Goal: Transaction & Acquisition: Purchase product/service

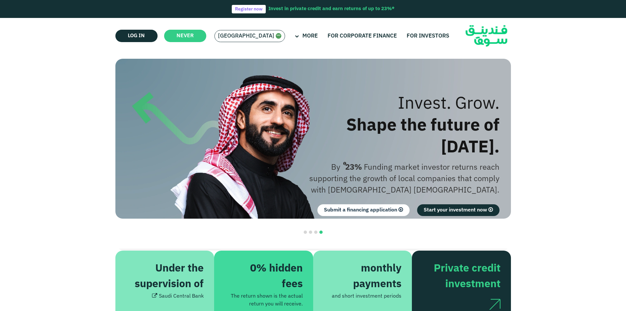
click at [251, 38] on span "[GEOGRAPHIC_DATA]" at bounding box center [246, 36] width 56 height 8
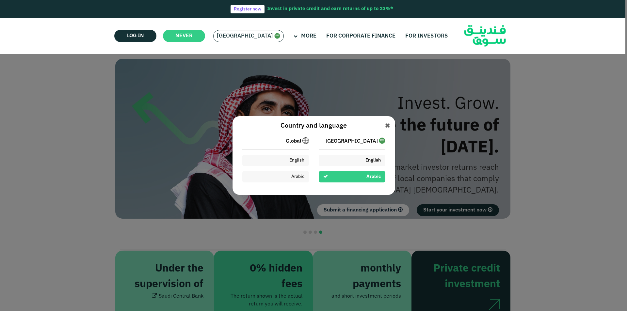
click at [355, 158] on div "English" at bounding box center [352, 160] width 67 height 11
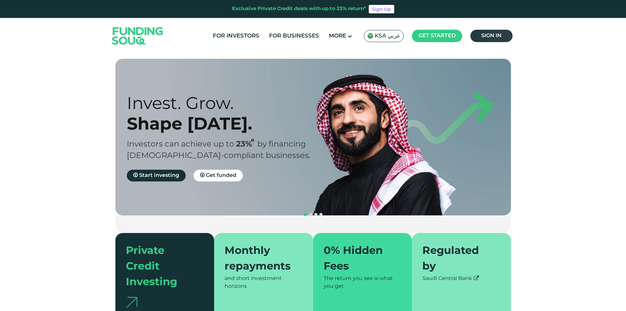
click at [491, 38] on link "Sign in" at bounding box center [491, 36] width 42 height 12
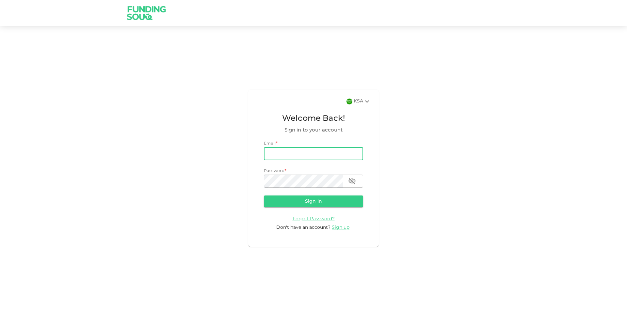
click at [301, 154] on input "email" at bounding box center [313, 153] width 99 height 13
type input "mdghouse021@gmail.com"
click at [264, 196] on button "Sign in" at bounding box center [313, 202] width 99 height 12
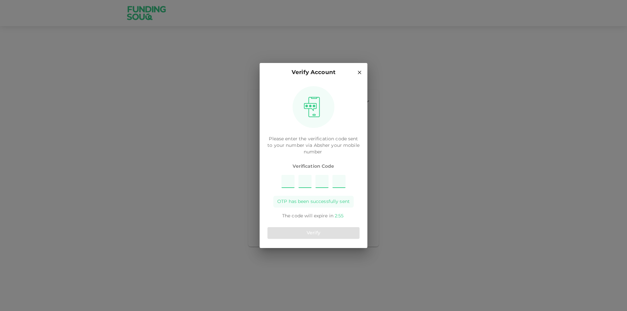
type input "5"
type input "9"
type input "4"
type input "3"
click at [324, 236] on button "Verify" at bounding box center [314, 233] width 92 height 12
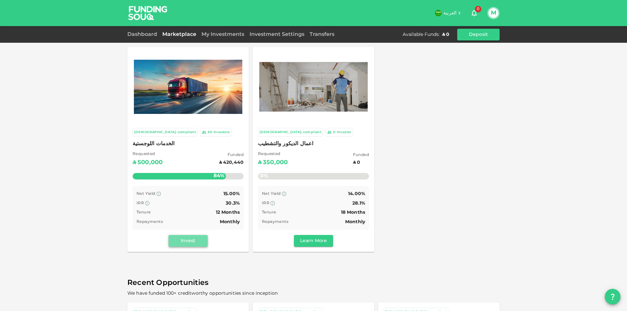
click at [182, 243] on button "Invest" at bounding box center [188, 241] width 39 height 12
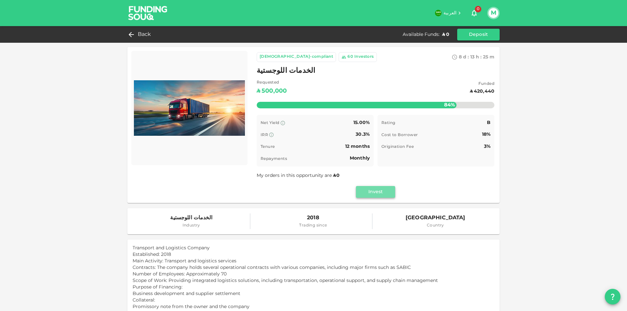
click at [379, 196] on button "Invest" at bounding box center [375, 192] width 39 height 12
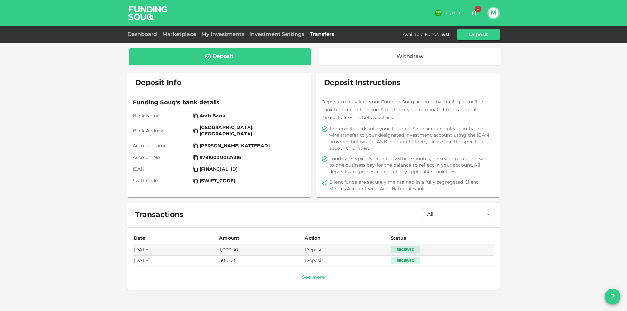
click at [275, 57] on div "Deposit" at bounding box center [220, 57] width 172 height 7
click at [486, 33] on button "Deposit" at bounding box center [478, 35] width 42 height 12
click at [254, 61] on div "Deposit" at bounding box center [220, 56] width 183 height 17
click at [216, 59] on div "Deposit" at bounding box center [223, 57] width 21 height 7
click at [261, 54] on div "Deposit" at bounding box center [220, 57] width 172 height 7
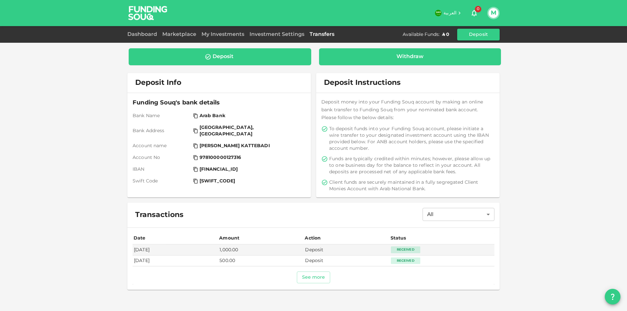
click at [372, 54] on div "Withdraw" at bounding box center [410, 57] width 172 height 7
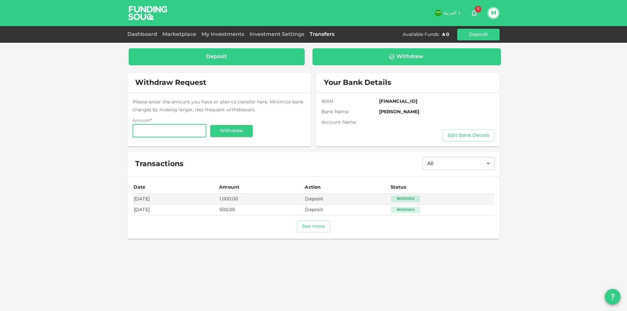
click at [259, 57] on div "Deposit" at bounding box center [217, 57] width 166 height 7
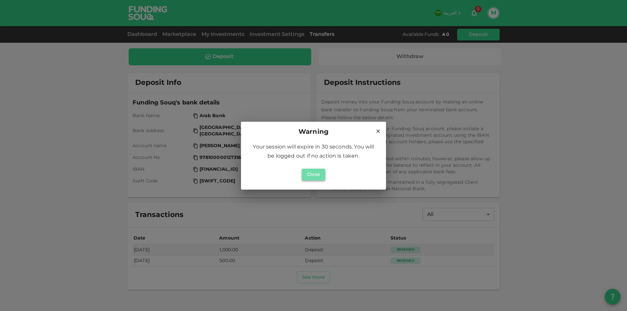
click at [313, 175] on button "Close" at bounding box center [314, 175] width 24 height 12
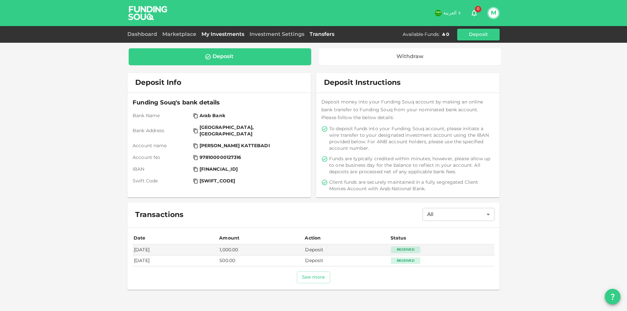
click at [222, 33] on link "My Investments" at bounding box center [223, 34] width 48 height 5
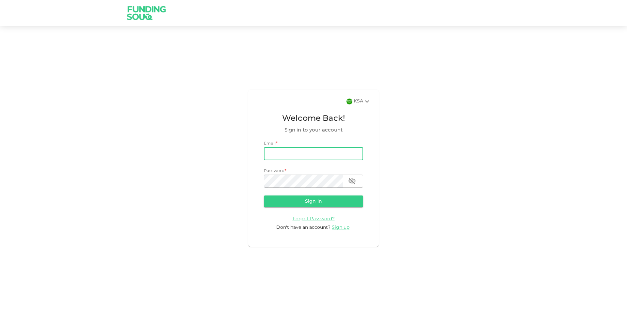
click at [290, 153] on input "email" at bounding box center [313, 153] width 99 height 13
type input "[EMAIL_ADDRESS][DOMAIN_NAME]"
click at [323, 203] on button "Sign in" at bounding box center [313, 202] width 99 height 12
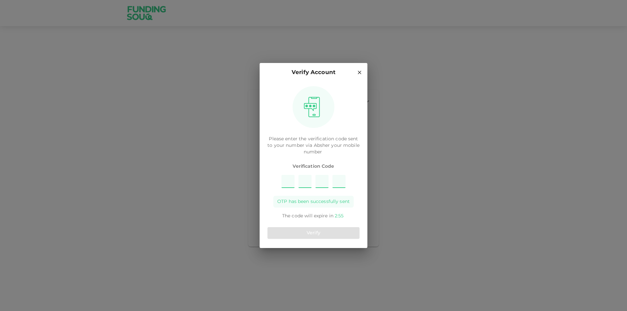
type input "3"
type input "6"
type input "2"
type input "4"
click at [307, 234] on button "Verify" at bounding box center [314, 233] width 92 height 12
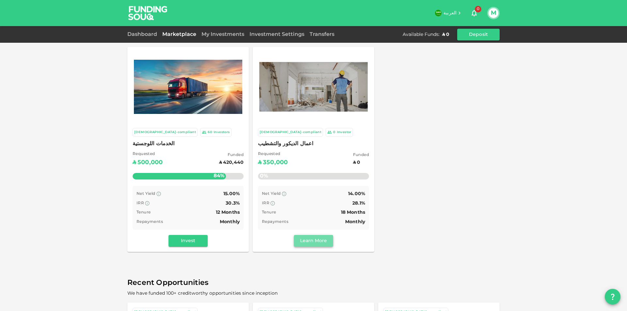
click at [298, 241] on button "Learn More" at bounding box center [313, 241] width 39 height 12
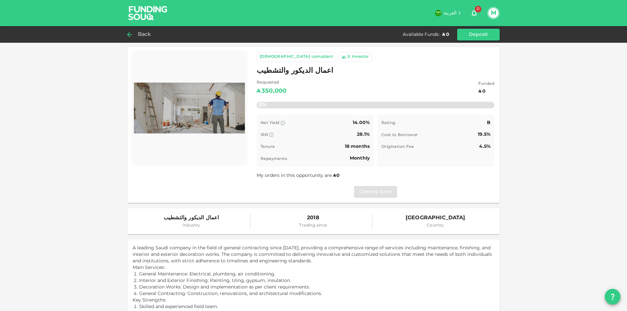
click at [147, 37] on span "Back" at bounding box center [144, 34] width 13 height 9
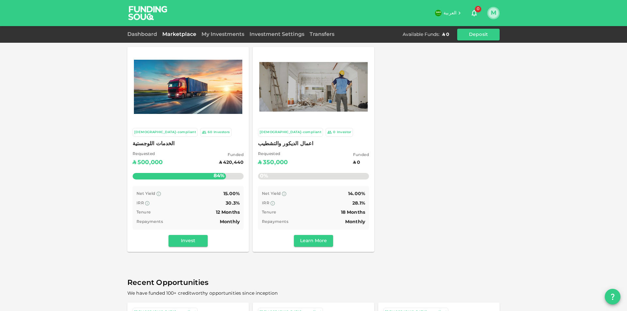
click at [496, 15] on button "M" at bounding box center [494, 13] width 10 height 10
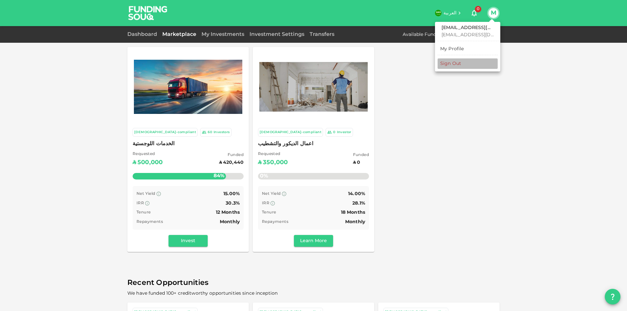
click at [451, 65] on div "Sign Out" at bounding box center [450, 63] width 21 height 7
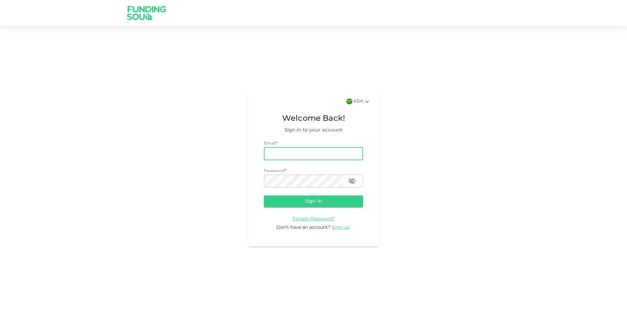
click at [317, 154] on input "email" at bounding box center [313, 153] width 99 height 13
type input "[EMAIL_ADDRESS][DOMAIN_NAME]"
click at [264, 196] on button "Sign in" at bounding box center [313, 202] width 99 height 12
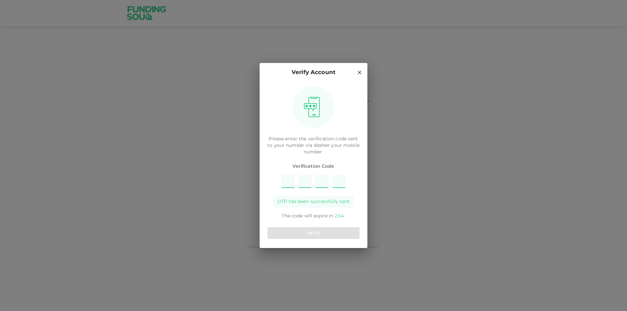
type input "4"
type input "3"
type input "5"
type input "2"
click at [327, 234] on button "Verify" at bounding box center [314, 233] width 92 height 12
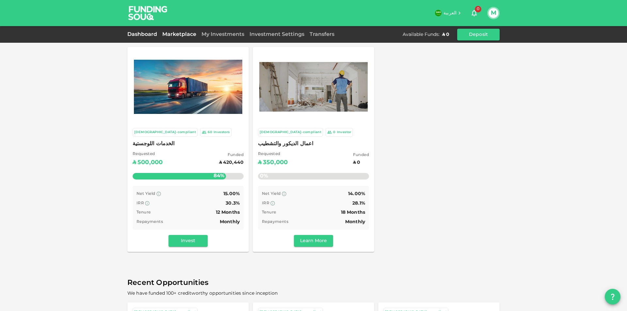
click at [142, 35] on link "Dashboard" at bounding box center [143, 34] width 32 height 5
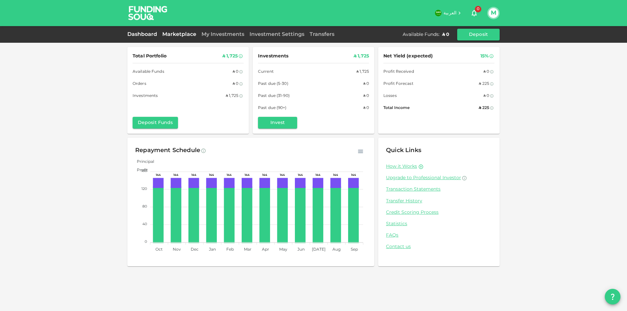
click at [186, 33] on link "Marketplace" at bounding box center [179, 34] width 39 height 5
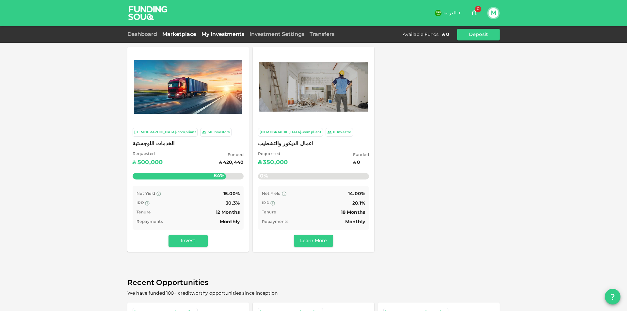
click at [225, 35] on link "My Investments" at bounding box center [223, 34] width 48 height 5
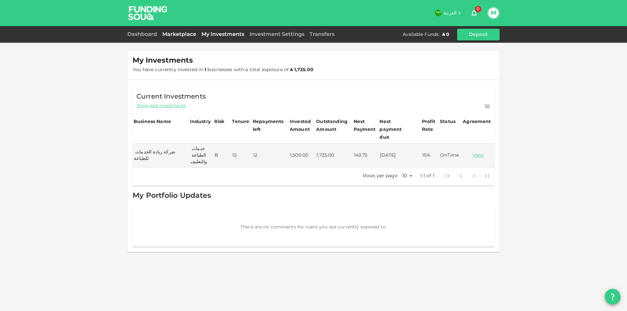
click at [177, 34] on link "Marketplace" at bounding box center [179, 34] width 39 height 5
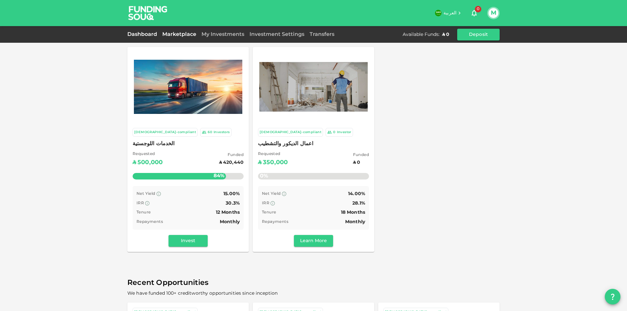
click at [143, 34] on link "Dashboard" at bounding box center [143, 34] width 32 height 5
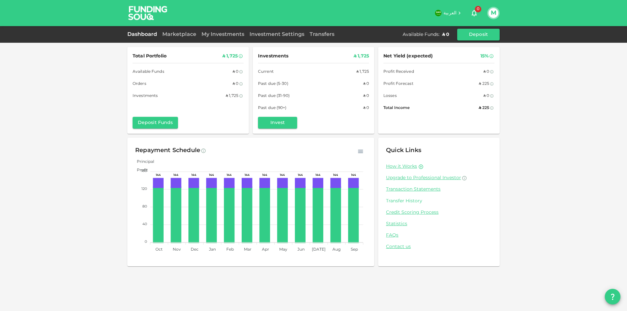
click at [407, 202] on link "Transfer History" at bounding box center [439, 201] width 106 height 6
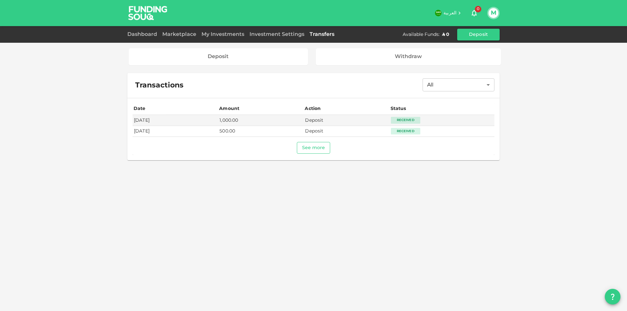
click at [321, 151] on button "See more" at bounding box center [314, 148] width 34 height 12
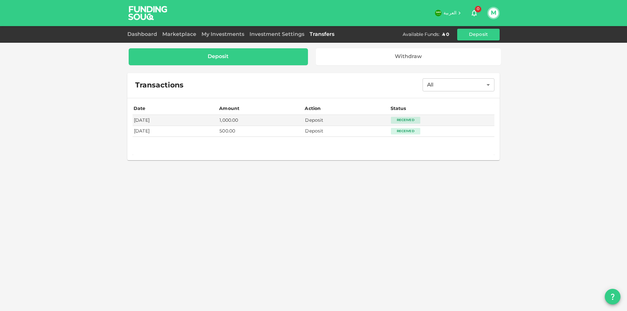
click at [229, 59] on div "Deposit" at bounding box center [218, 57] width 21 height 7
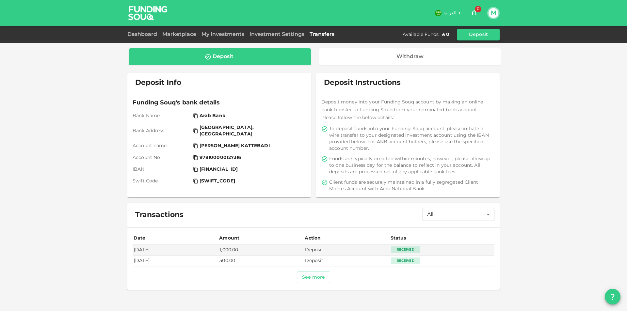
click at [240, 56] on div "Deposit" at bounding box center [220, 57] width 172 height 7
click at [475, 36] on button "Deposit" at bounding box center [478, 35] width 42 height 12
click at [314, 278] on button "See more" at bounding box center [314, 278] width 34 height 12
click at [184, 35] on link "Marketplace" at bounding box center [179, 34] width 39 height 5
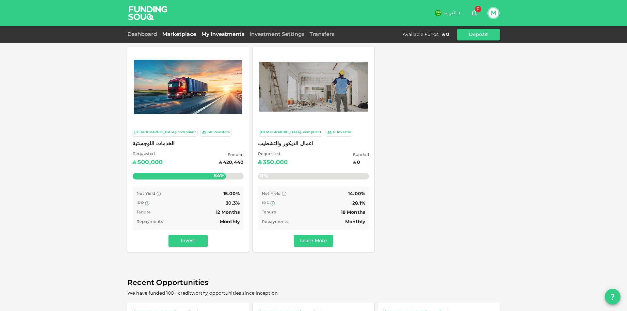
click at [235, 33] on link "My Investments" at bounding box center [223, 34] width 48 height 5
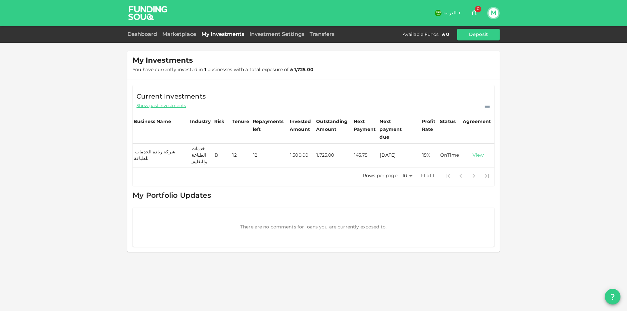
click at [480, 153] on link "View" at bounding box center [478, 156] width 30 height 6
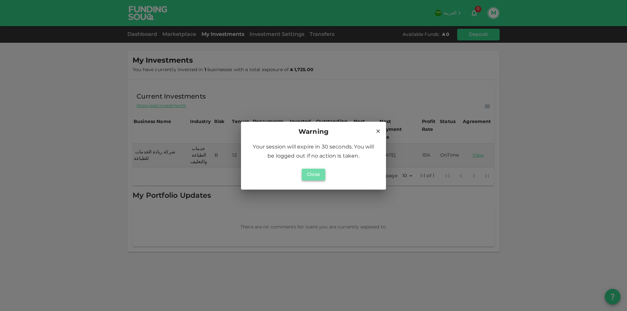
click at [316, 175] on button "Close" at bounding box center [314, 175] width 24 height 12
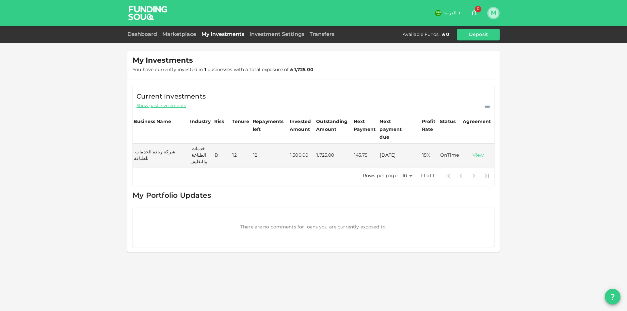
click at [491, 9] on button "M" at bounding box center [494, 13] width 10 height 10
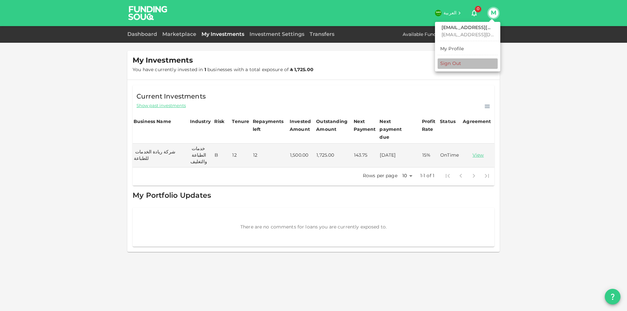
click at [464, 60] on li "Sign Out" at bounding box center [468, 63] width 60 height 10
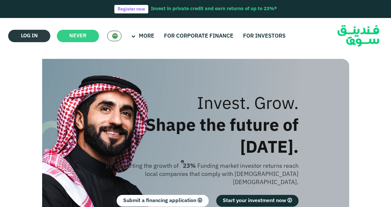
click at [26, 37] on font "Log in" at bounding box center [29, 35] width 17 height 5
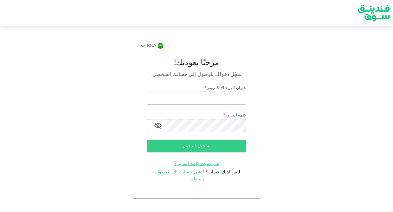
click at [144, 46] on icon at bounding box center [143, 46] width 8 height 8
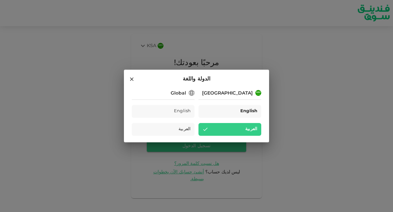
click at [221, 107] on div "English" at bounding box center [229, 111] width 63 height 13
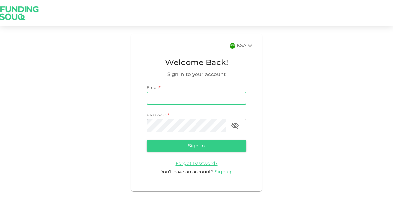
click at [194, 98] on input "email" at bounding box center [196, 97] width 99 height 13
type input "[EMAIL_ADDRESS][DOMAIN_NAME]"
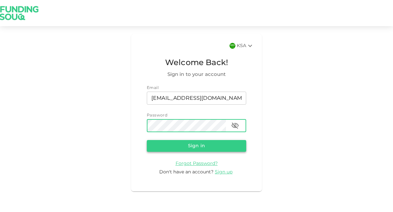
click at [156, 149] on button "Sign in" at bounding box center [196, 146] width 99 height 12
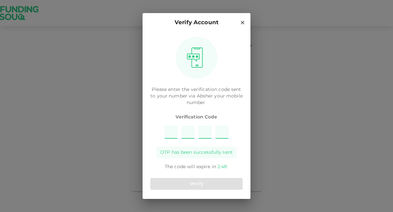
type input "3"
type input "1"
type input "9"
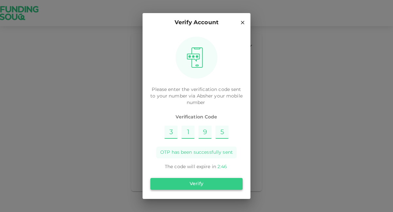
type input "5"
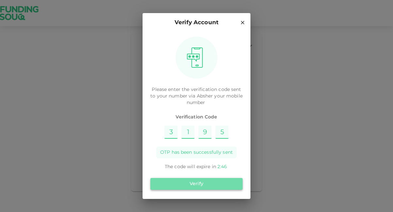
click at [177, 181] on button "Verify" at bounding box center [196, 184] width 92 height 12
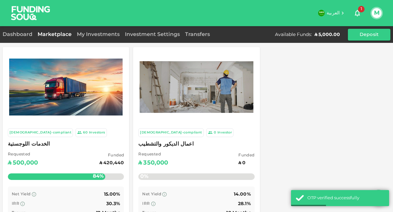
click at [358, 14] on icon "button" at bounding box center [357, 13] width 8 height 8
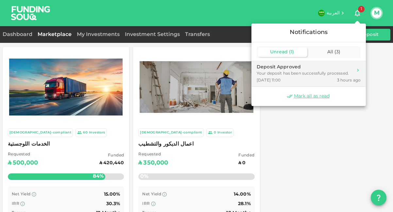
click at [307, 75] on div "Your deposit has been successfully processed." at bounding box center [302, 74] width 92 height 6
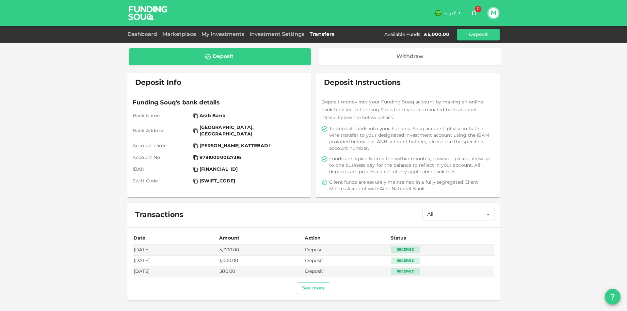
click at [244, 56] on div "Deposit" at bounding box center [220, 57] width 172 height 7
click at [236, 55] on div "Deposit" at bounding box center [220, 57] width 172 height 7
click at [392, 32] on button "Deposit" at bounding box center [478, 35] width 42 height 12
click at [229, 34] on link "My Investments" at bounding box center [223, 34] width 48 height 5
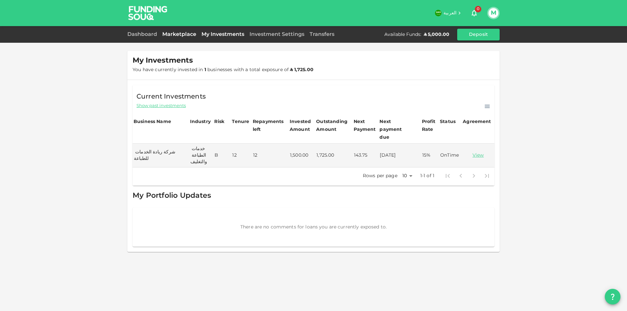
click at [187, 34] on link "Marketplace" at bounding box center [179, 34] width 39 height 5
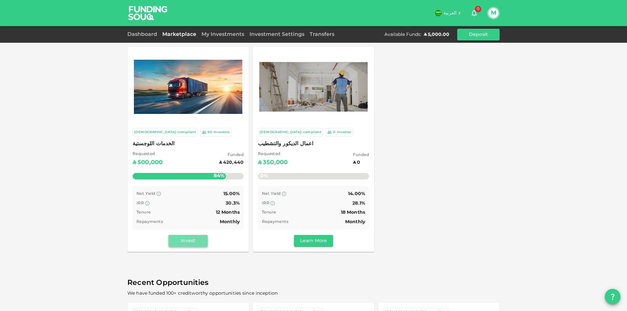
click at [193, 211] on button "Invest" at bounding box center [188, 241] width 39 height 12
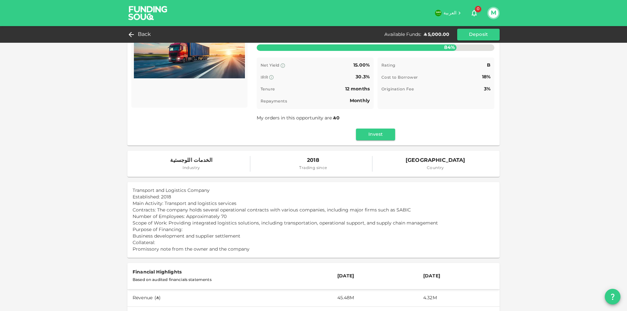
scroll to position [20, 0]
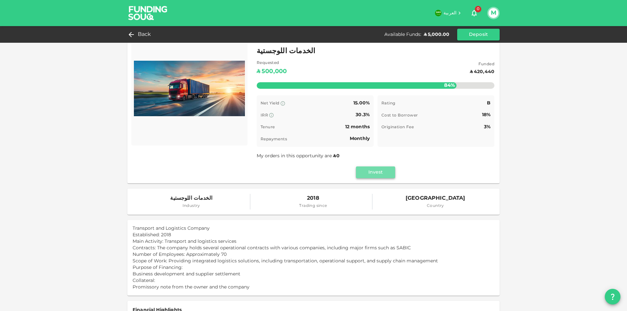
click at [374, 172] on button "Invest" at bounding box center [375, 173] width 39 height 12
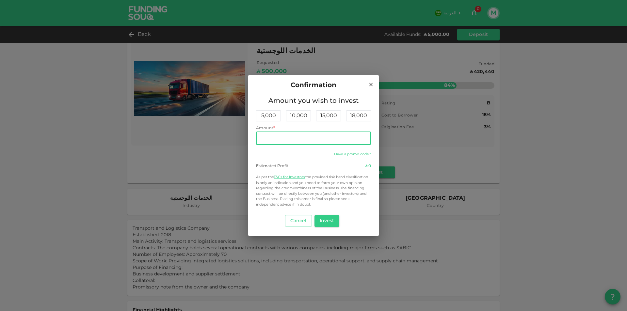
click at [277, 140] on input "Amount" at bounding box center [313, 138] width 115 height 13
click at [357, 155] on link "Have a promo code?" at bounding box center [352, 154] width 37 height 3
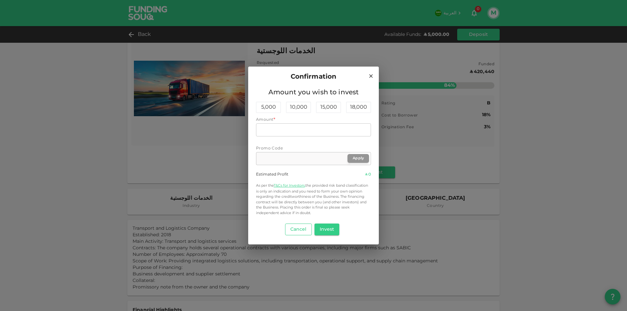
click at [288, 211] on button "Cancel" at bounding box center [298, 230] width 27 height 12
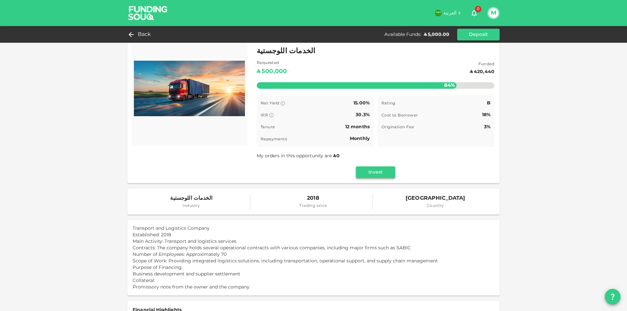
click at [381, 175] on button "Invest" at bounding box center [375, 173] width 39 height 12
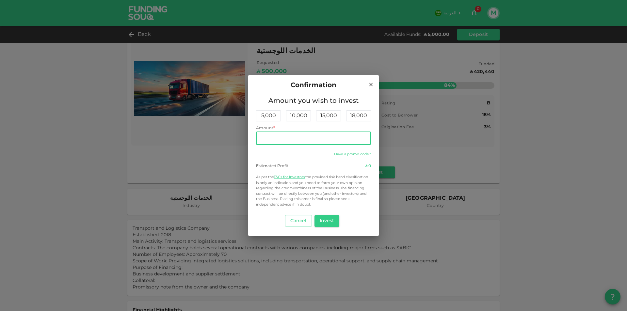
click at [303, 140] on input "Amount" at bounding box center [313, 138] width 115 height 13
type input "2"
type input "5,000"
click at [330, 211] on button "Invest" at bounding box center [327, 221] width 25 height 12
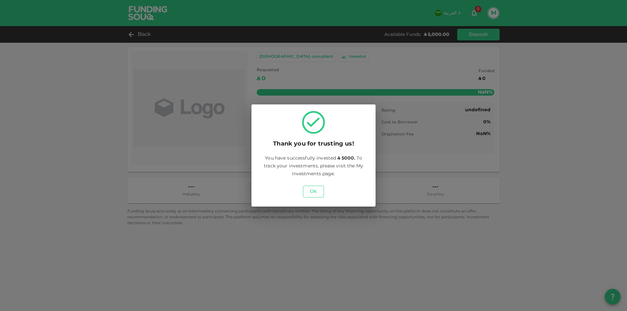
click at [316, 191] on button "Ok" at bounding box center [313, 192] width 21 height 12
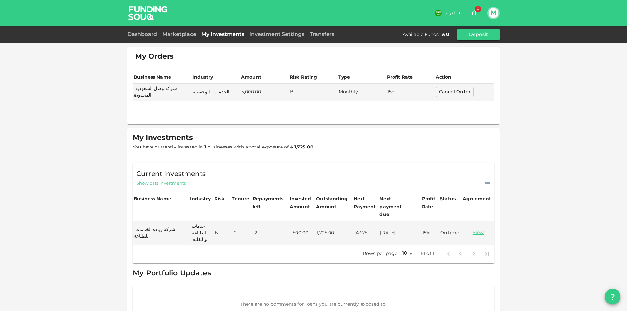
click at [165, 181] on span "Show past investments" at bounding box center [161, 184] width 49 height 6
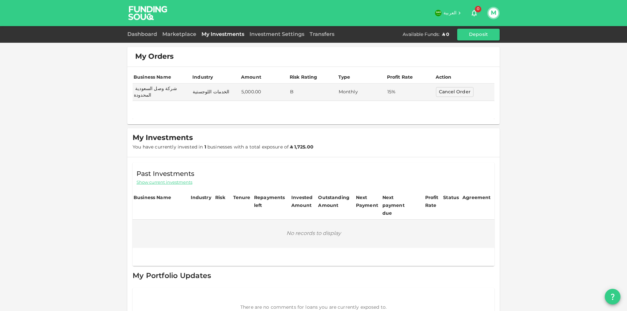
click at [165, 180] on span "Show current investments" at bounding box center [165, 183] width 56 height 6
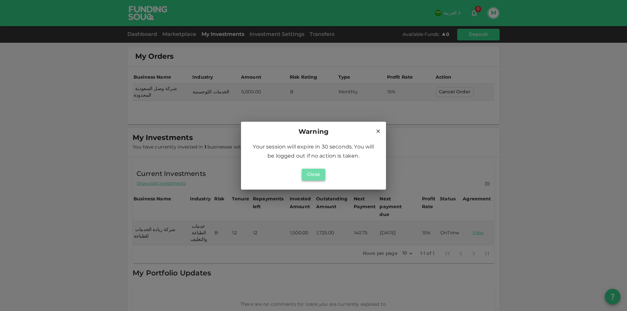
click at [316, 174] on button "Close" at bounding box center [314, 175] width 24 height 12
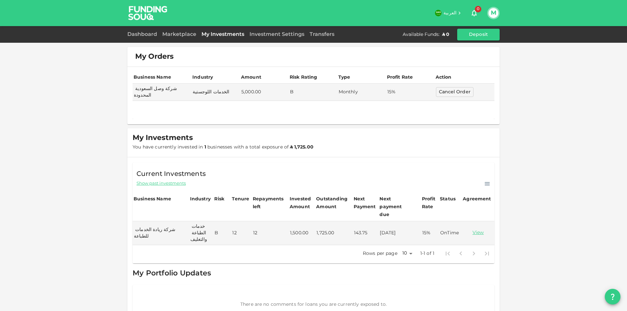
click at [491, 11] on button "M" at bounding box center [494, 13] width 10 height 10
click at [469, 68] on li "Sign Out" at bounding box center [468, 63] width 60 height 10
